Goal: Information Seeking & Learning: Learn about a topic

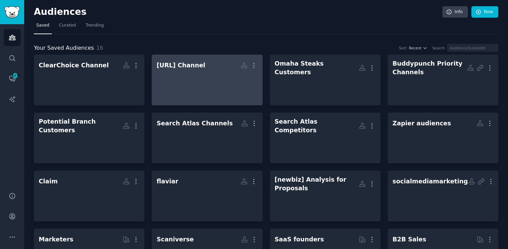
click at [201, 75] on div at bounding box center [207, 84] width 101 height 24
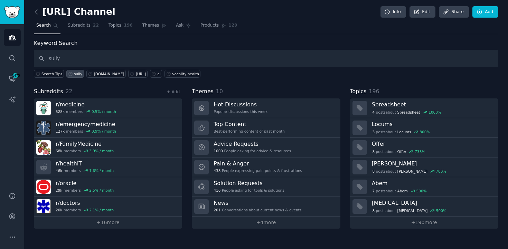
type input "sully"
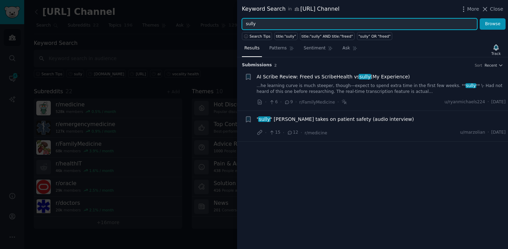
click at [286, 28] on input "sully" at bounding box center [359, 24] width 235 height 12
type input "[URL]"
click at [480, 18] on button "Browse" at bounding box center [493, 24] width 26 height 12
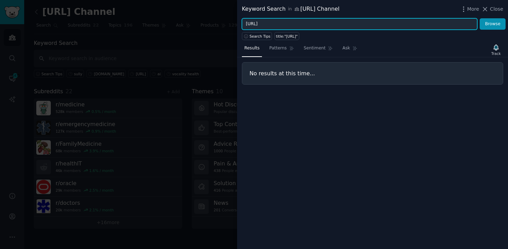
drag, startPoint x: 277, startPoint y: 24, endPoint x: 224, endPoint y: 28, distance: 52.7
click at [224, 28] on div "Keyword Search in [GEOGRAPHIC_DATA] Channel More Close [URL] Browse Search Tips…" at bounding box center [254, 124] width 508 height 249
click at [264, 22] on input "[URL]" at bounding box center [359, 24] width 235 height 12
click at [265, 23] on input "[URL]" at bounding box center [359, 24] width 235 height 12
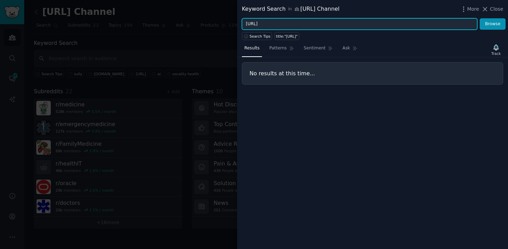
click at [265, 23] on input "[URL]" at bounding box center [359, 24] width 235 height 12
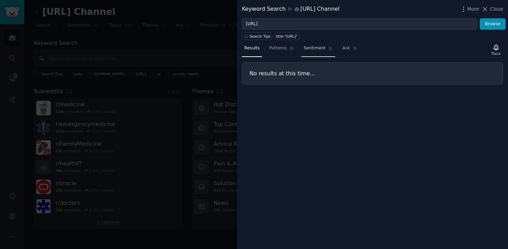
click at [302, 48] on link "Sentiment" at bounding box center [318, 50] width 34 height 14
click at [256, 50] on span "Results" at bounding box center [251, 48] width 15 height 6
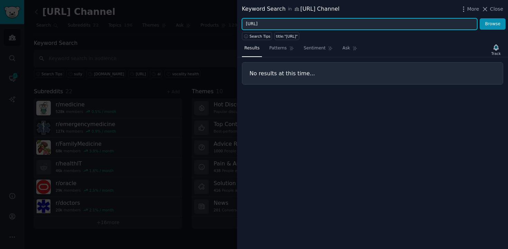
click at [260, 23] on input "[URL]" at bounding box center [359, 24] width 235 height 12
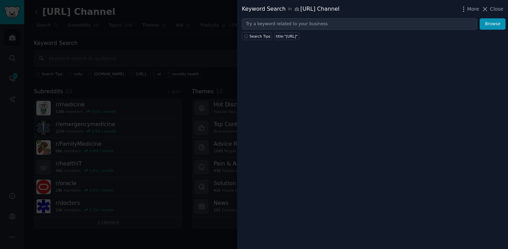
click at [205, 36] on div at bounding box center [254, 124] width 508 height 249
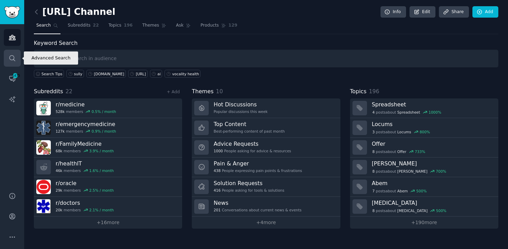
click at [9, 59] on icon "Sidebar" at bounding box center [12, 58] width 7 height 7
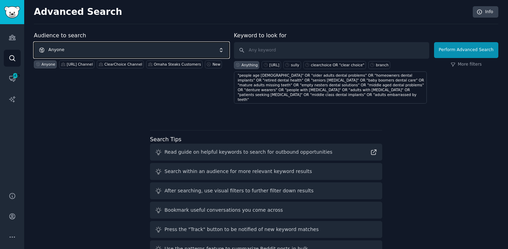
click at [117, 51] on span "Anyone" at bounding box center [131, 50] width 195 height 16
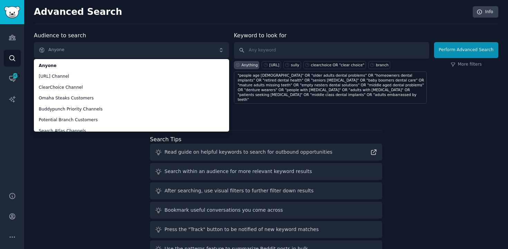
click at [126, 27] on div "Advanced Search Info Audience to search Anyone Anyone [URL] Channel ClearChoice…" at bounding box center [266, 135] width 484 height 270
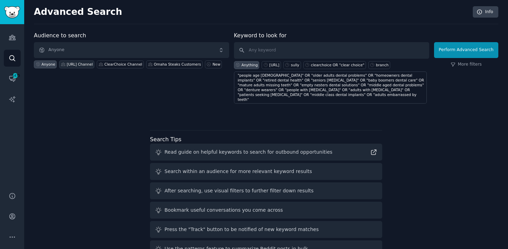
click at [82, 63] on div "[URL] Channel" at bounding box center [80, 64] width 26 height 5
paste input ""2.8 hours saved per clinician" OR "85% reduction onboarding time" OR "11.2% re…"
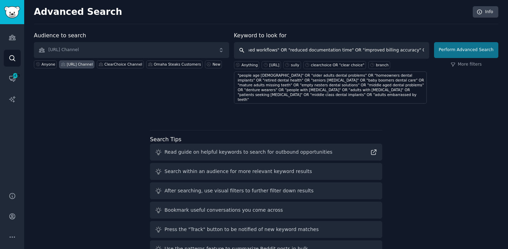
type input ""2.8 hours saved per clinician" OR "85% reduction onboarding time" OR "11.2% re…"
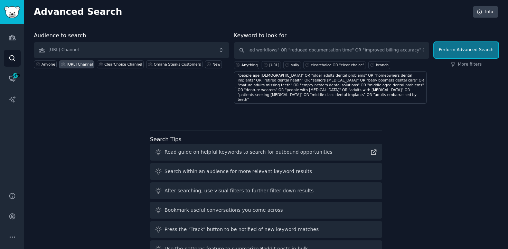
scroll to position [0, 0]
click at [462, 52] on button "Perform Advanced Search" at bounding box center [466, 50] width 64 height 16
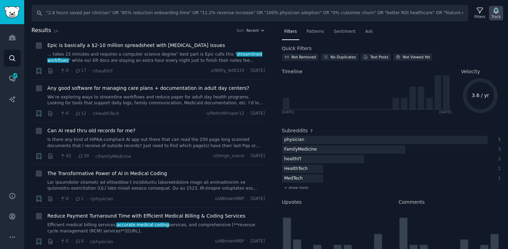
click at [496, 13] on icon "button" at bounding box center [495, 11] width 5 height 6
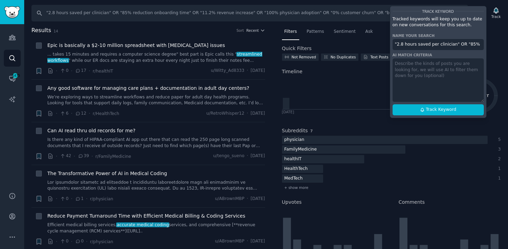
click at [437, 45] on input ""2.8 hours saved per clinician" OR "85% reduction onboarding time" OR "11.2% re…" at bounding box center [438, 44] width 91 height 11
paste input "[URL] 5 Benefits"
click at [440, 107] on span "Track Keyword" at bounding box center [441, 110] width 30 height 6
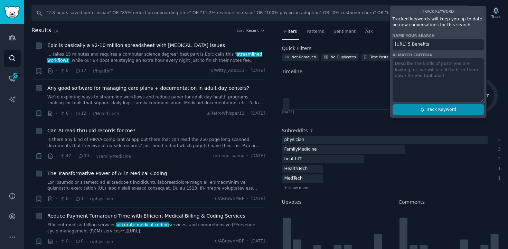
type input "[URL] 5 Benefits"
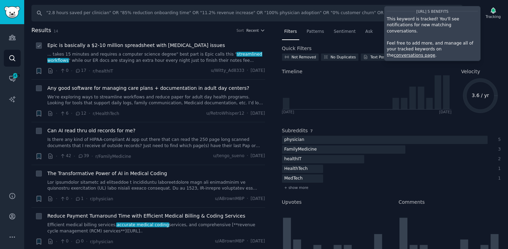
click at [166, 44] on span "Epic is basically a $2-10 million spreadsheet with [MEDICAL_DATA] issues" at bounding box center [136, 45] width 178 height 7
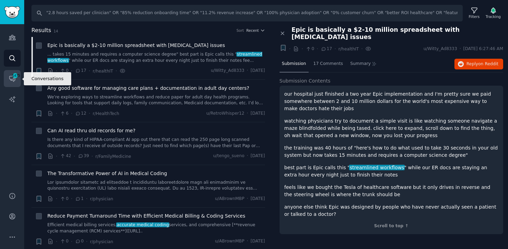
click at [14, 76] on span "1475" at bounding box center [15, 75] width 6 height 5
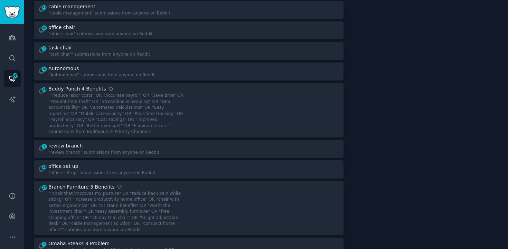
scroll to position [1788, 0]
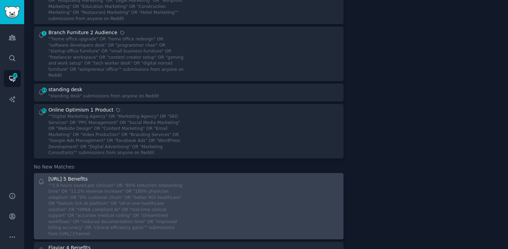
click at [75, 176] on div "[URL] 5 Benefits" at bounding box center [67, 179] width 39 height 7
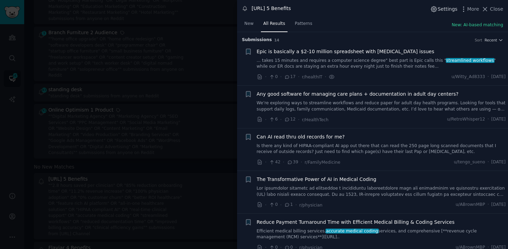
click at [449, 10] on span "Settings" at bounding box center [447, 9] width 20 height 7
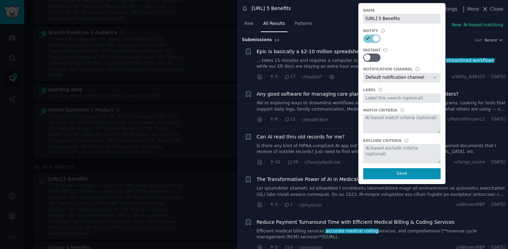
click at [376, 97] on input "text" at bounding box center [401, 98] width 77 height 10
type input "[URL]"
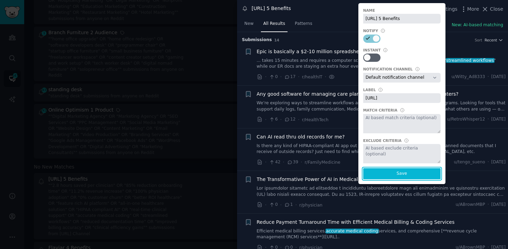
click at [407, 169] on button "Save" at bounding box center [401, 173] width 77 height 11
